Goal: Task Accomplishment & Management: Use online tool/utility

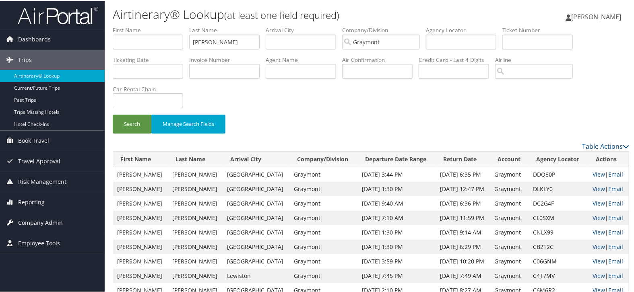
click at [26, 219] on span "Company Admin" at bounding box center [40, 222] width 45 height 20
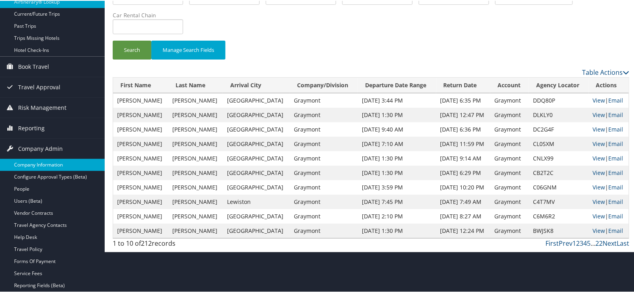
scroll to position [89, 0]
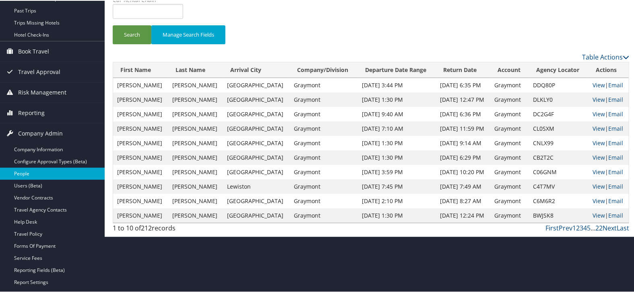
click at [31, 172] on link "People" at bounding box center [52, 173] width 105 height 12
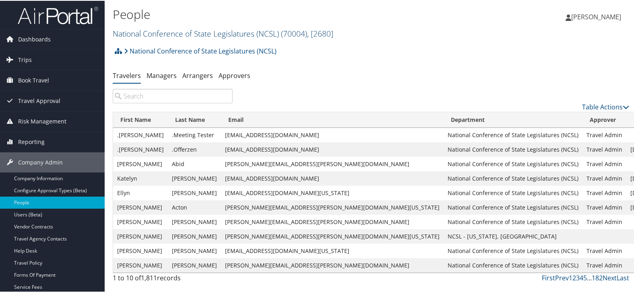
click at [162, 35] on link "National Conference of State Legislatures (NCSL) ( 70004 ) , [ 2680 ]" at bounding box center [223, 32] width 221 height 11
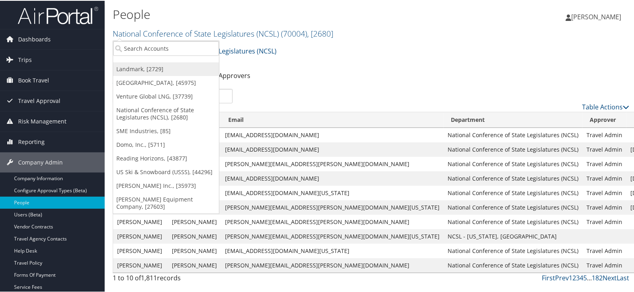
click at [158, 74] on link "Landmark, [2729]" at bounding box center [166, 69] width 106 height 14
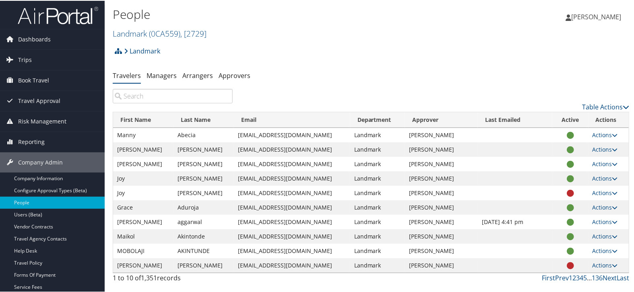
click at [187, 93] on input "search" at bounding box center [173, 95] width 120 height 14
paste input "[PERSON_NAME]"
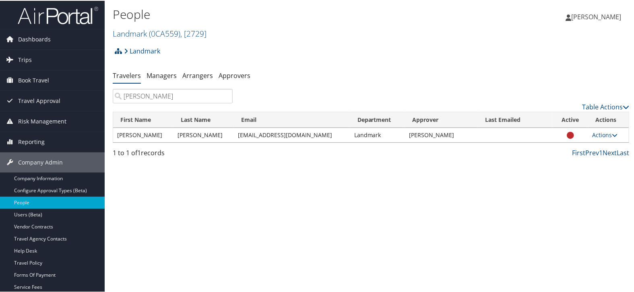
type input "[PERSON_NAME]"
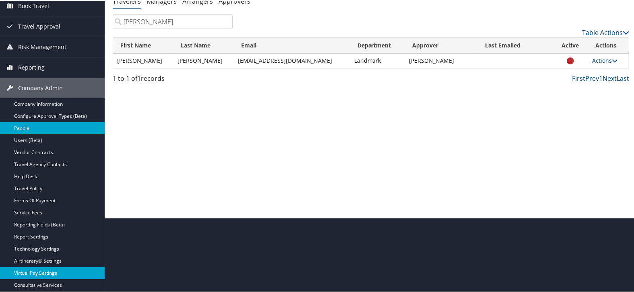
scroll to position [117, 0]
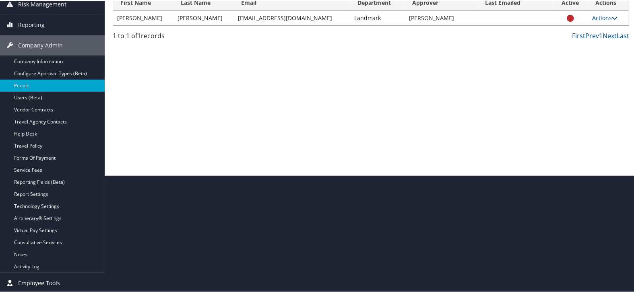
click at [60, 283] on link "Employee Tools" at bounding box center [52, 283] width 105 height 20
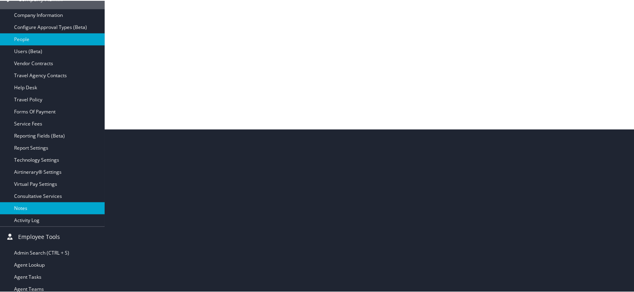
scroll to position [225, 0]
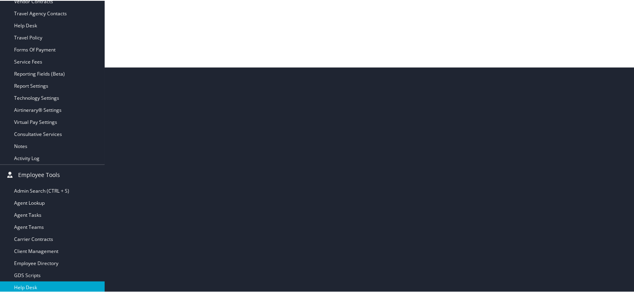
click at [67, 288] on link "Help Desk" at bounding box center [52, 287] width 105 height 12
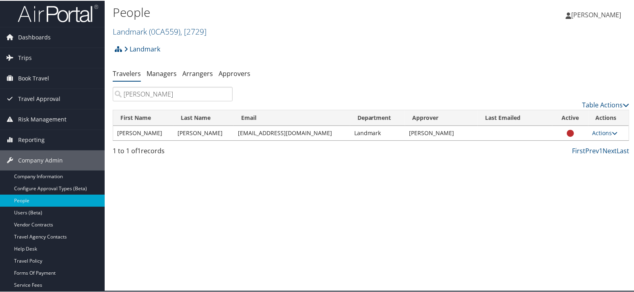
scroll to position [2, 0]
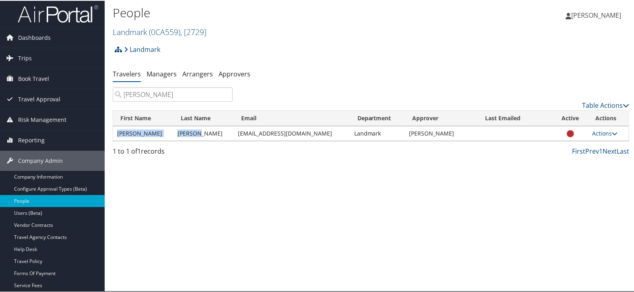
drag, startPoint x: 114, startPoint y: 130, endPoint x: 198, endPoint y: 133, distance: 83.4
click at [198, 133] on tr "[PERSON_NAME] [EMAIL_ADDRESS][DOMAIN_NAME] Landmark [PERSON_NAME] Actions User …" at bounding box center [371, 133] width 516 height 14
copy tr "[PERSON_NAME]"
